Goal: Entertainment & Leisure: Consume media (video, audio)

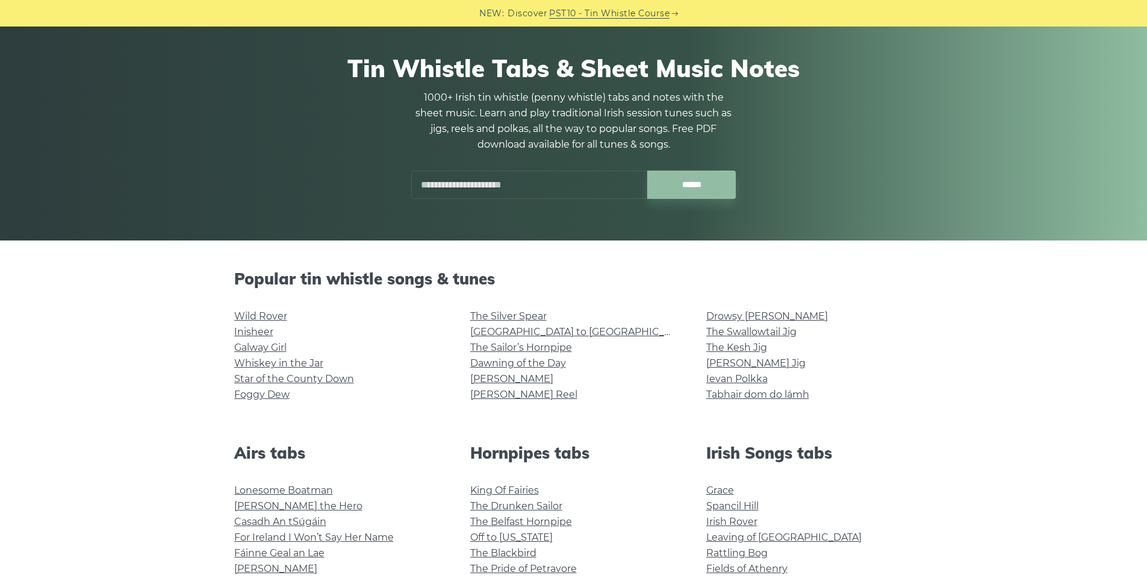
scroll to position [60, 0]
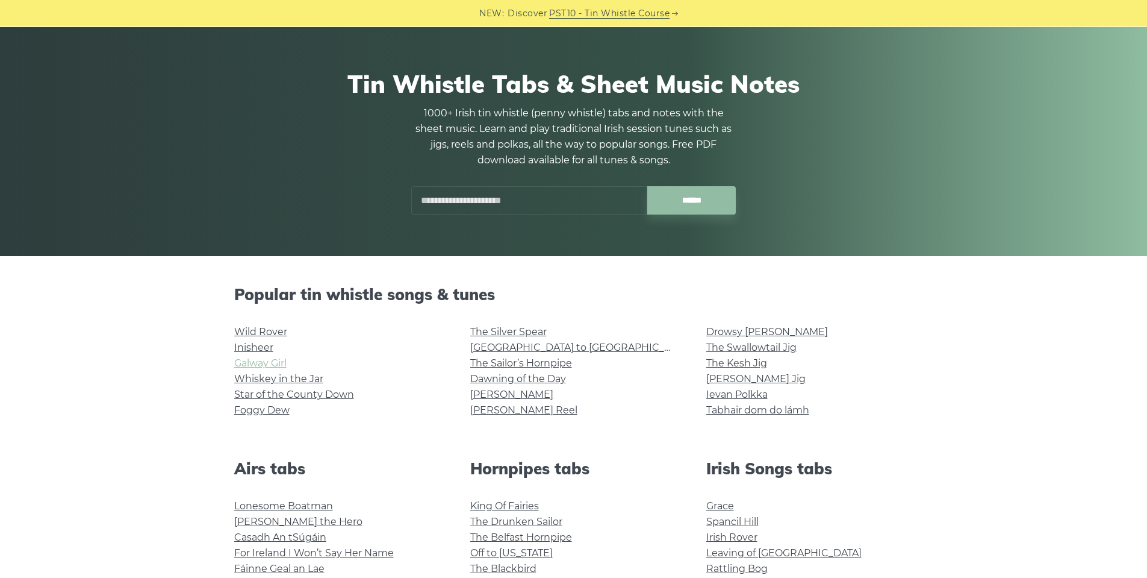
click at [273, 361] on link "Galway Girl" at bounding box center [260, 362] width 52 height 11
